Goal: Transaction & Acquisition: Obtain resource

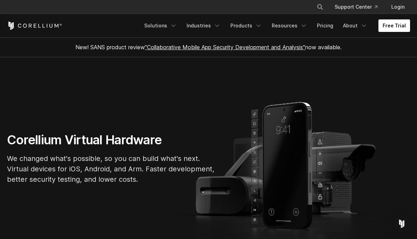
click at [393, 28] on link "Free Trial" at bounding box center [394, 25] width 32 height 13
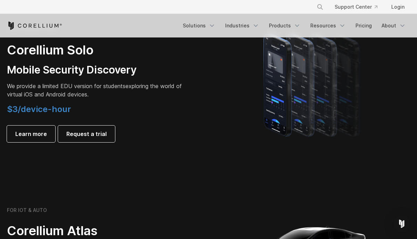
scroll to position [510, 0]
click at [62, 113] on span "$3/device-hour" at bounding box center [39, 109] width 64 height 10
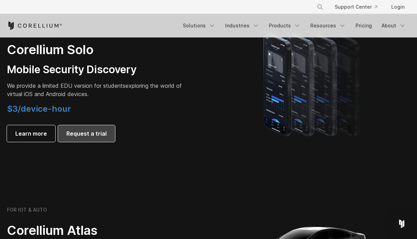
click at [80, 130] on span "Request a trial" at bounding box center [86, 134] width 40 height 8
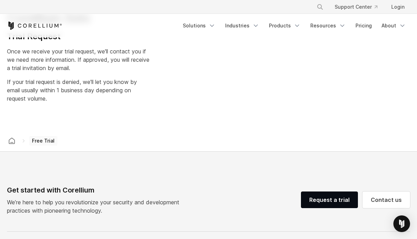
select select "**"
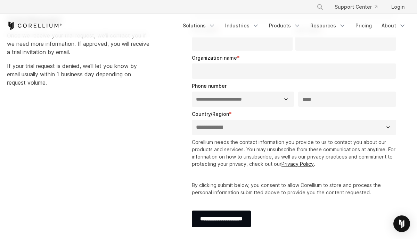
scroll to position [85, 0]
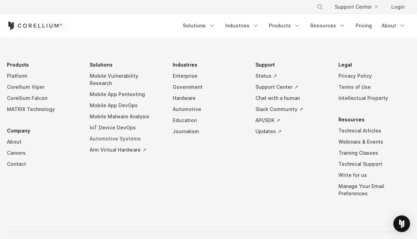
scroll to position [1252, 0]
